Goal: Book appointment/travel/reservation

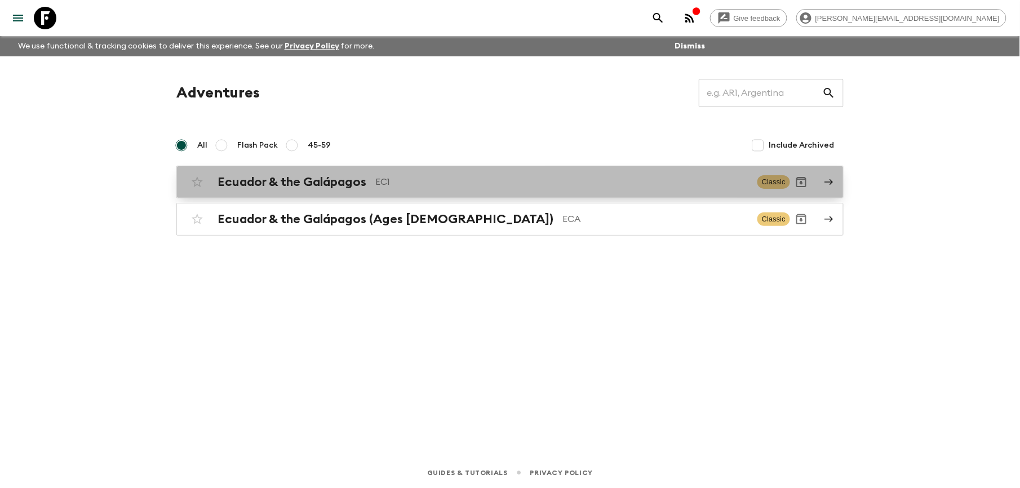
click at [329, 178] on h2 "Ecuador & the Galápagos" at bounding box center [291, 182] width 149 height 15
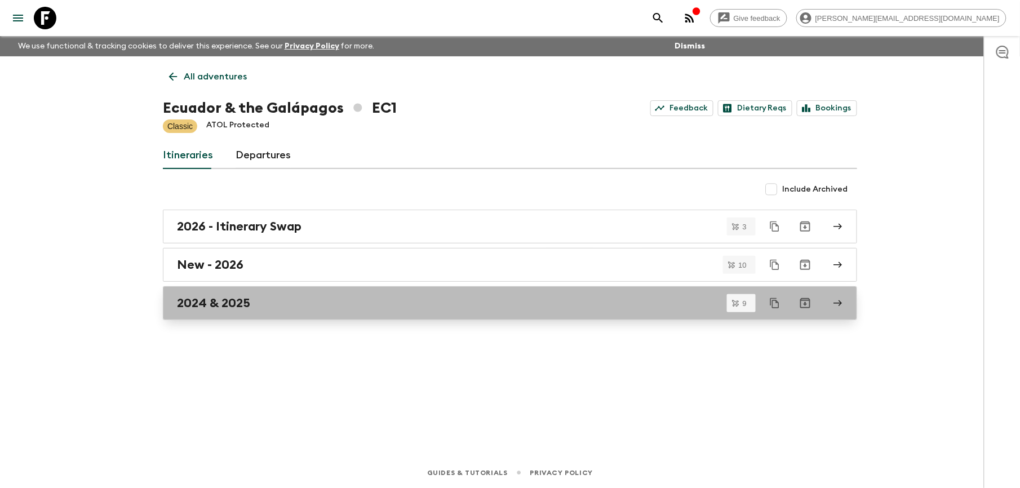
click at [235, 303] on h2 "2024 & 2025" at bounding box center [213, 303] width 73 height 15
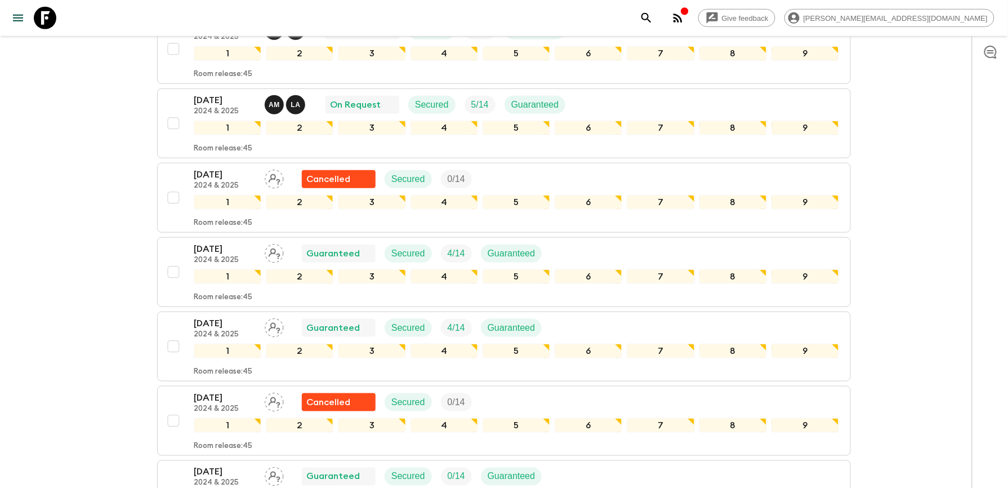
scroll to position [225, 0]
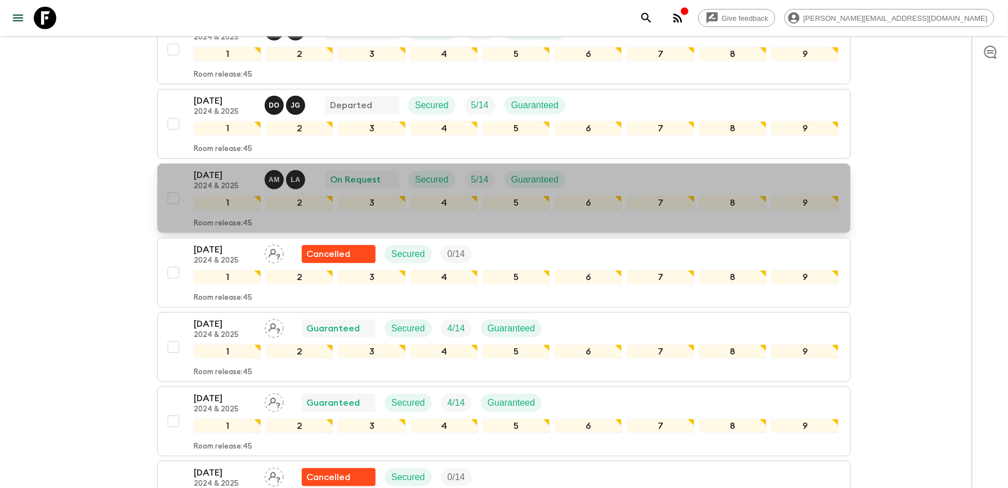
click at [221, 181] on p "[DATE]" at bounding box center [225, 175] width 62 height 14
